Goal: Check status: Check status

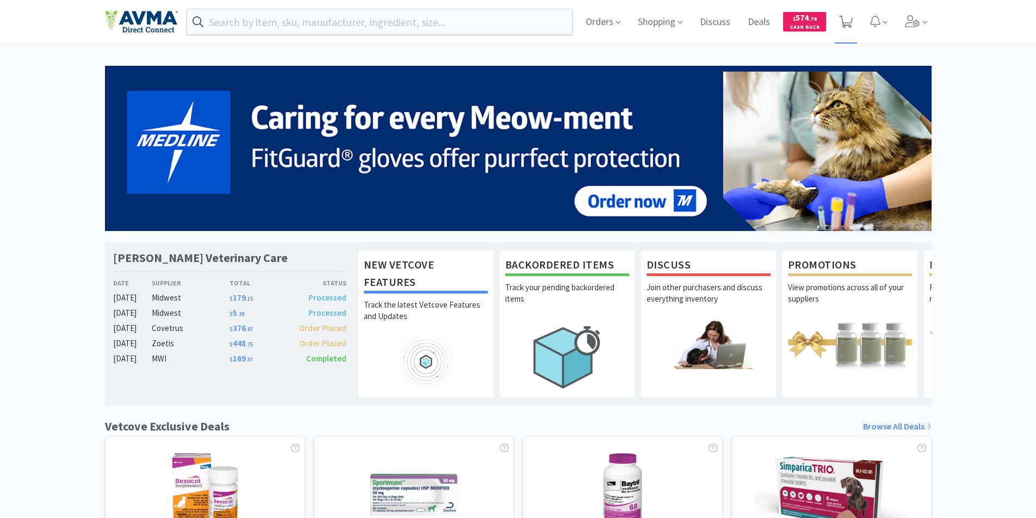
click at [849, 25] on icon at bounding box center [846, 22] width 14 height 12
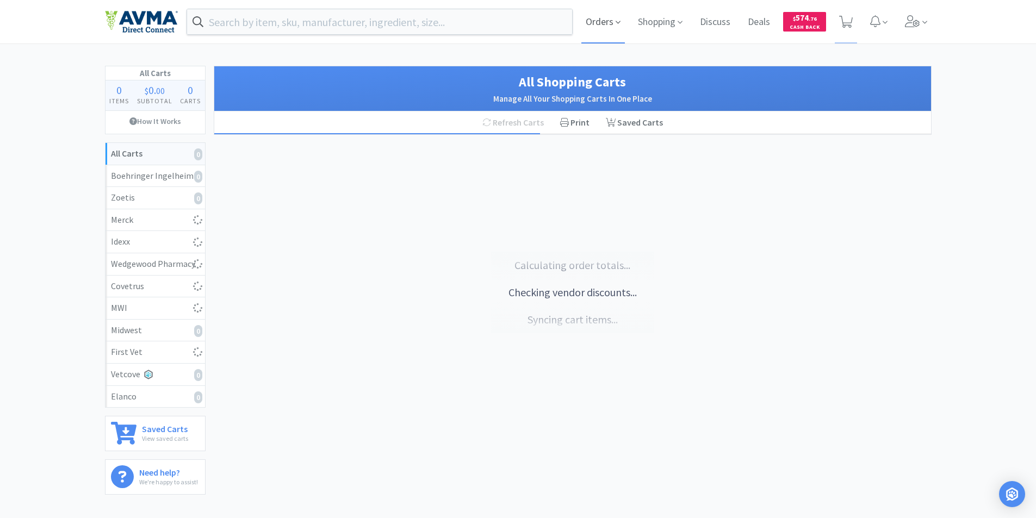
click at [595, 23] on span "Orders" at bounding box center [602, 21] width 43 height 43
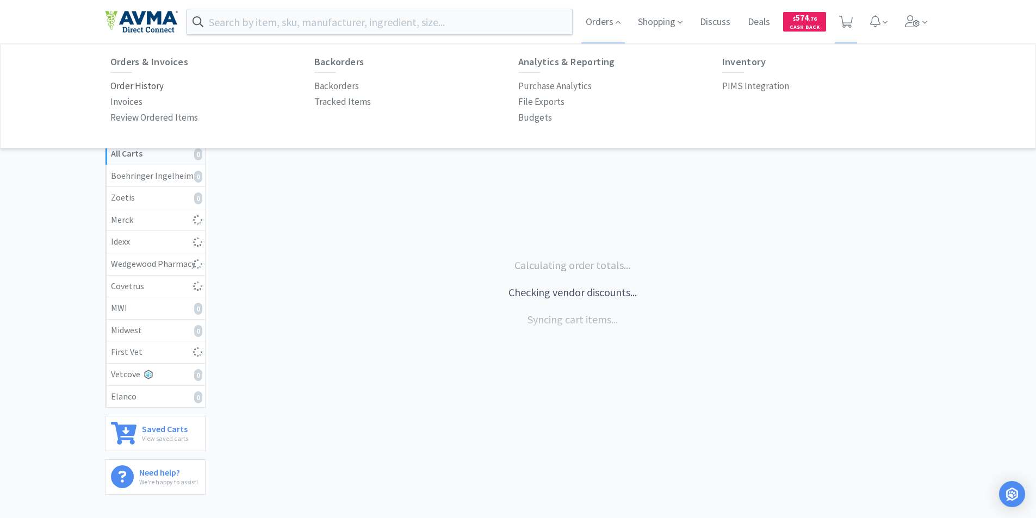
click at [151, 87] on p "Order History" at bounding box center [136, 86] width 53 height 15
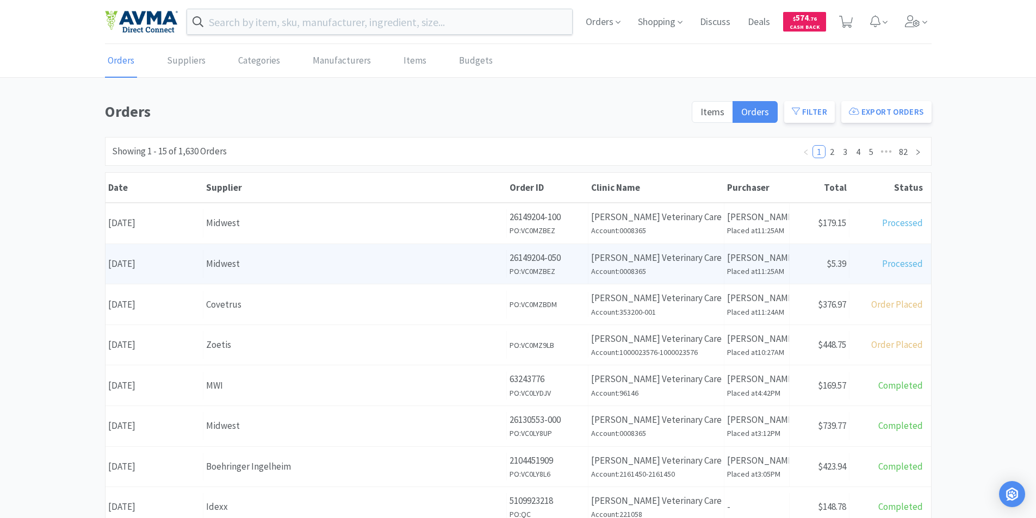
click at [277, 261] on div "Midwest" at bounding box center [354, 264] width 297 height 15
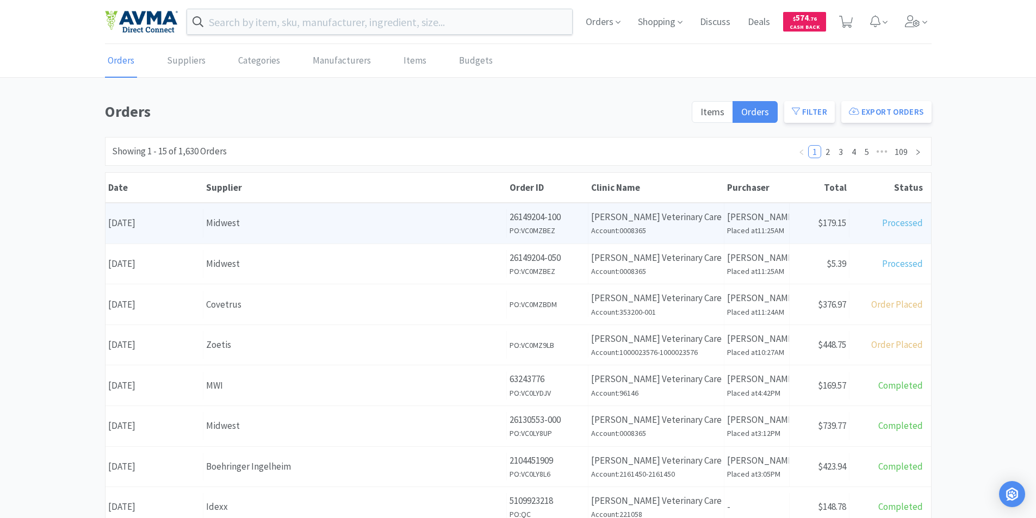
click at [209, 221] on div "Midwest" at bounding box center [354, 223] width 297 height 15
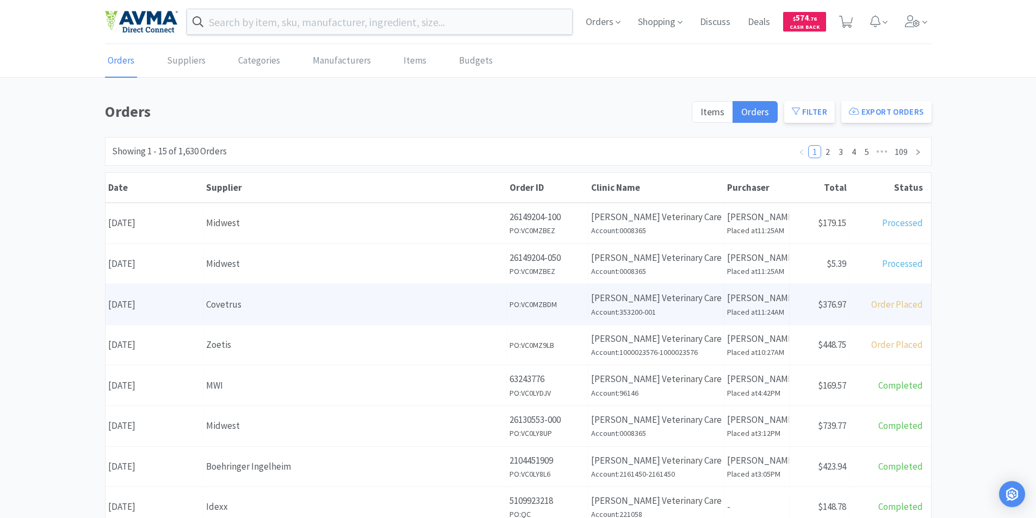
click at [253, 296] on div "Supplier Covetrus" at bounding box center [354, 305] width 303 height 28
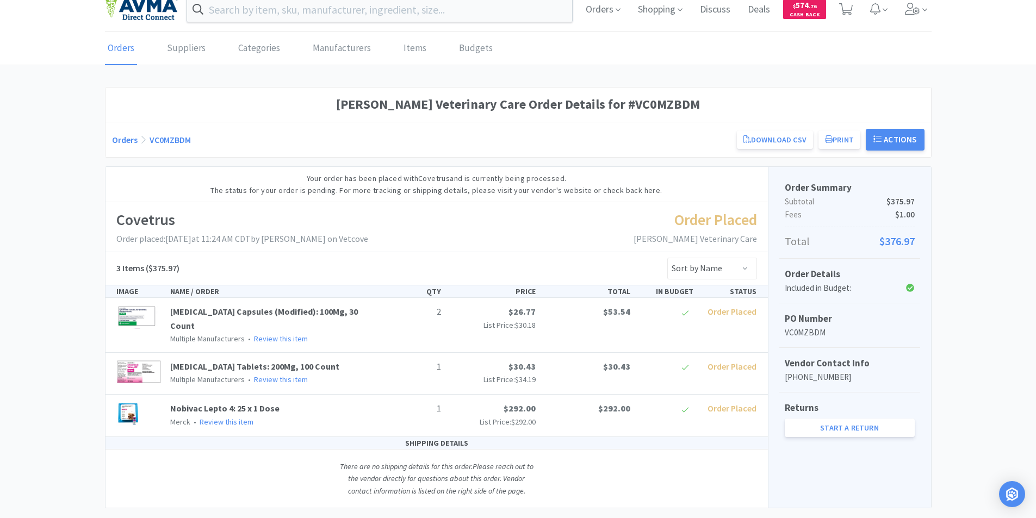
scroll to position [23, 0]
